Goal: Task Accomplishment & Management: Use online tool/utility

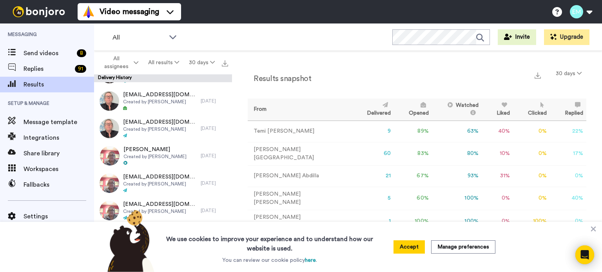
scroll to position [851, 0]
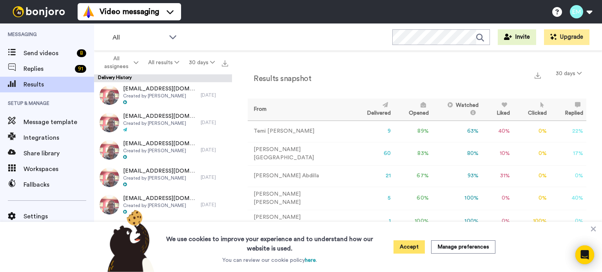
click at [412, 250] on button "Accept" at bounding box center [408, 247] width 31 height 13
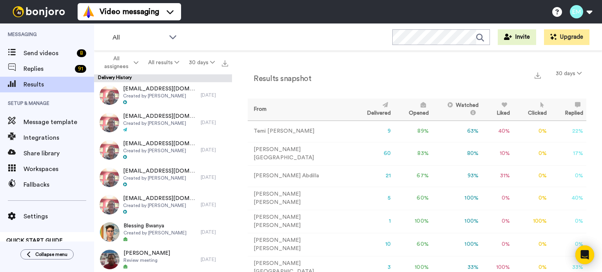
click at [232, 251] on div "Results snapshot 30 days From Delivered Opened Watched Liked Clicked Replied Fa…" at bounding box center [417, 163] width 370 height 225
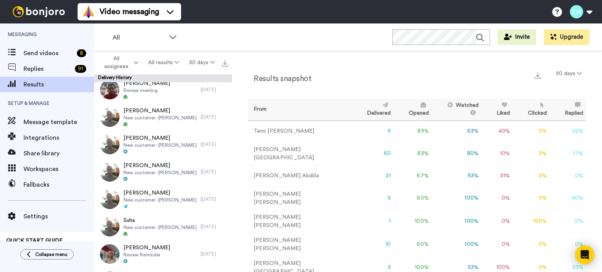
click at [232, 193] on div "Results snapshot 30 days From Delivered Opened Watched Liked Clicked Replied Fa…" at bounding box center [417, 163] width 370 height 225
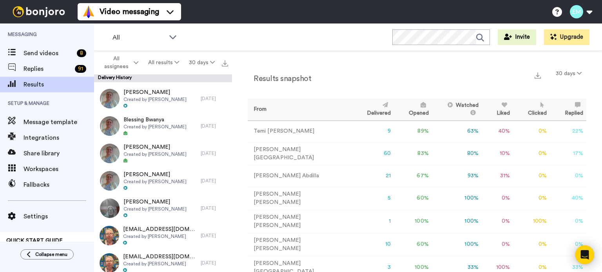
scroll to position [110, 0]
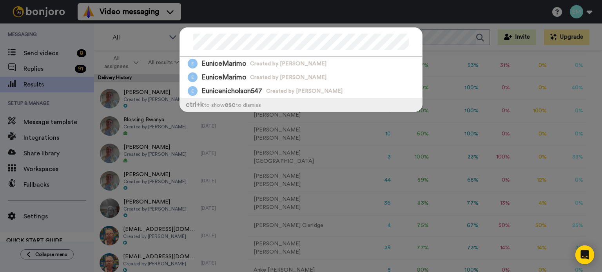
click at [232, 221] on div "EuniceMarimo Created by [PERSON_NAME] EuniceMarimo Created by [PERSON_NAME] Eun…" at bounding box center [301, 136] width 602 height 272
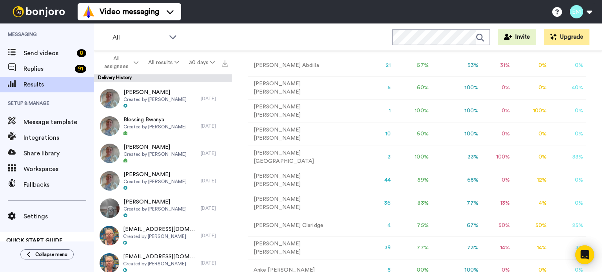
click at [232, 221] on div "Results snapshot 30 days From Delivered Opened Watched Liked Clicked Replied Fa…" at bounding box center [417, 163] width 370 height 225
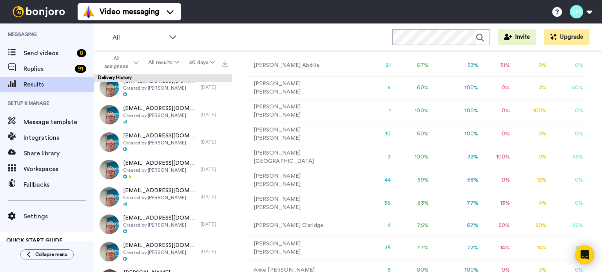
scroll to position [3058, 0]
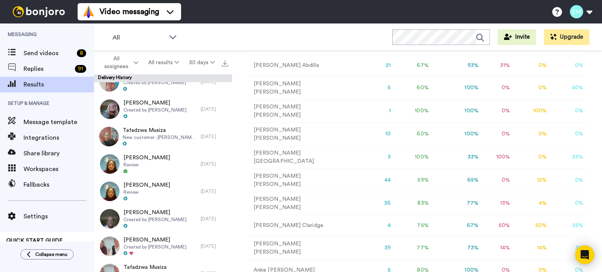
click at [232, 263] on div "Results snapshot 30 days From Delivered Opened Watched Liked Clicked Replied Fa…" at bounding box center [417, 163] width 370 height 225
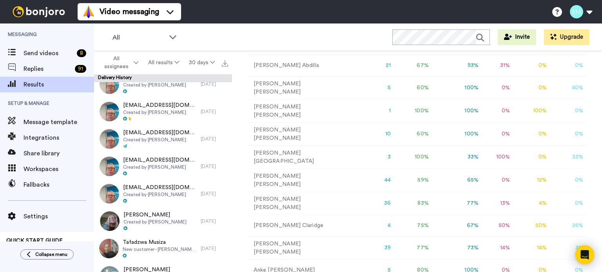
scroll to position [2935, 0]
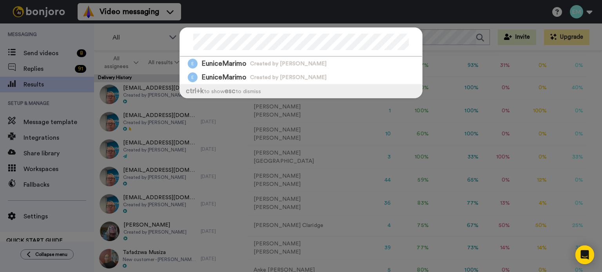
click at [83, 119] on div "EuniceMarimo Created by [PERSON_NAME] EuniceMarimo Created by [PERSON_NAME] ctr…" at bounding box center [301, 136] width 602 height 272
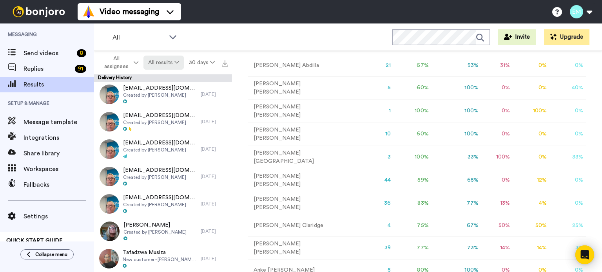
click at [176, 67] on button "All results" at bounding box center [163, 63] width 41 height 14
click at [139, 63] on button "All assignees" at bounding box center [120, 63] width 48 height 22
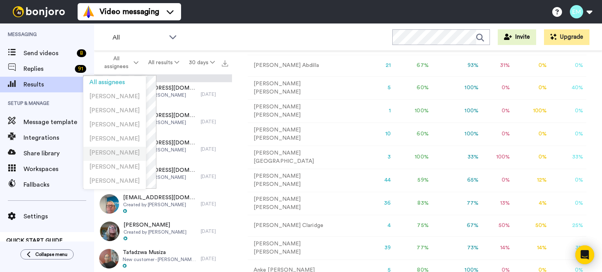
click at [121, 150] on span "[PERSON_NAME]" at bounding box center [114, 153] width 51 height 6
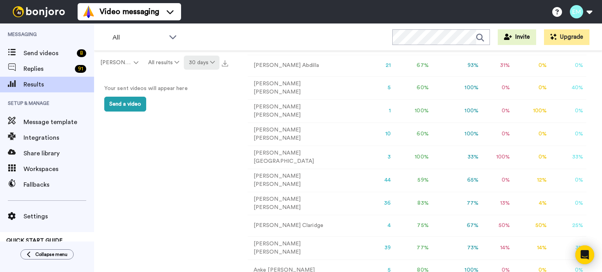
click at [218, 63] on button "30 days" at bounding box center [202, 63] width 36 height 14
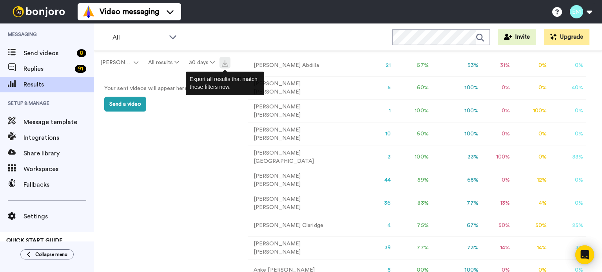
click at [222, 64] on img at bounding box center [225, 63] width 6 height 6
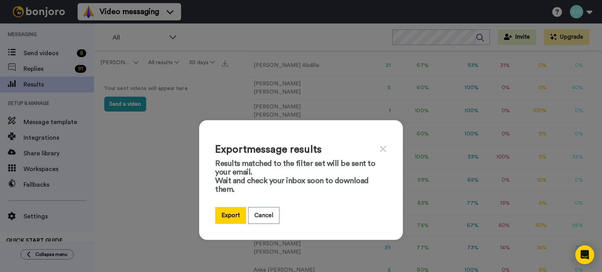
click at [382, 147] on icon at bounding box center [382, 149] width 7 height 10
